Goal: Ask a question

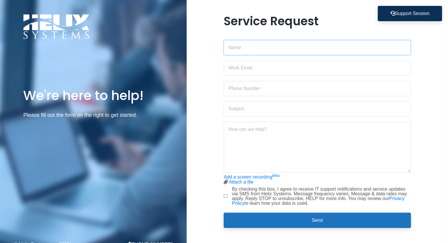
click at [258, 46] on input "text" at bounding box center [317, 47] width 187 height 15
click at [413, 12] on button "Support Session" at bounding box center [410, 13] width 64 height 15
click at [401, 13] on button "Support Session" at bounding box center [410, 13] width 64 height 15
click at [396, 11] on button "Support Session" at bounding box center [410, 13] width 64 height 15
click at [396, 12] on button "Support Session" at bounding box center [410, 13] width 64 height 15
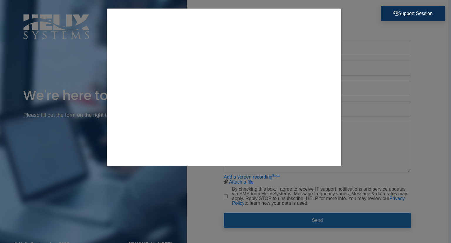
click at [412, 78] on div at bounding box center [225, 121] width 451 height 243
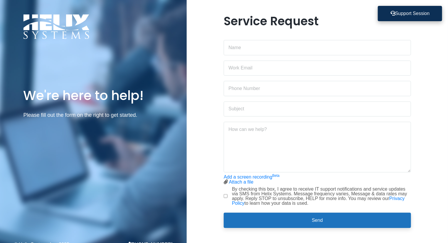
click at [398, 16] on button "Support Session" at bounding box center [410, 13] width 64 height 15
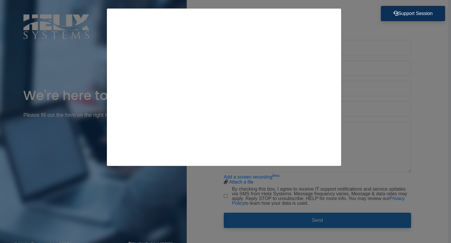
click at [199, 189] on div at bounding box center [225, 121] width 451 height 243
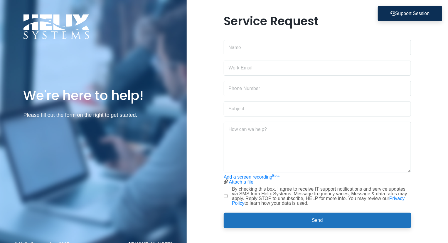
drag, startPoint x: 393, startPoint y: 188, endPoint x: 451, endPoint y: 237, distance: 75.2
click at [448, 237] on html "Support Session We're here to help! Please fill out the form on the right to ge…" at bounding box center [224, 121] width 448 height 243
click at [326, 149] on textarea at bounding box center [317, 147] width 187 height 51
click at [198, 136] on div "Service Request Add a screen recording Beta Attach a file Stop screen recording" at bounding box center [317, 124] width 261 height 221
click at [206, 137] on div "Service Request Add a screen recording Beta Attach a file Stop screen recording" at bounding box center [317, 124] width 261 height 221
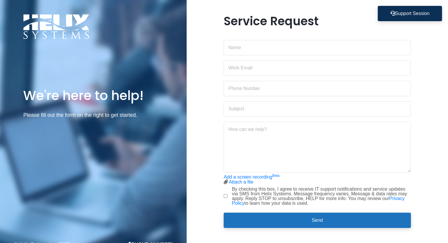
click at [210, 191] on div "Service Request Add a screen recording Beta Attach a file Stop screen recording" at bounding box center [317, 124] width 261 height 221
click at [203, 155] on div "Service Request Add a screen recording Beta Attach a file Stop screen recording" at bounding box center [317, 124] width 261 height 221
click at [209, 132] on div "Service Request Add a screen recording Beta Attach a file Stop screen recording" at bounding box center [317, 124] width 261 height 221
click at [199, 168] on div "Service Request Add a screen recording Beta Attach a file Stop screen recording" at bounding box center [317, 124] width 261 height 221
